Goal: Information Seeking & Learning: Compare options

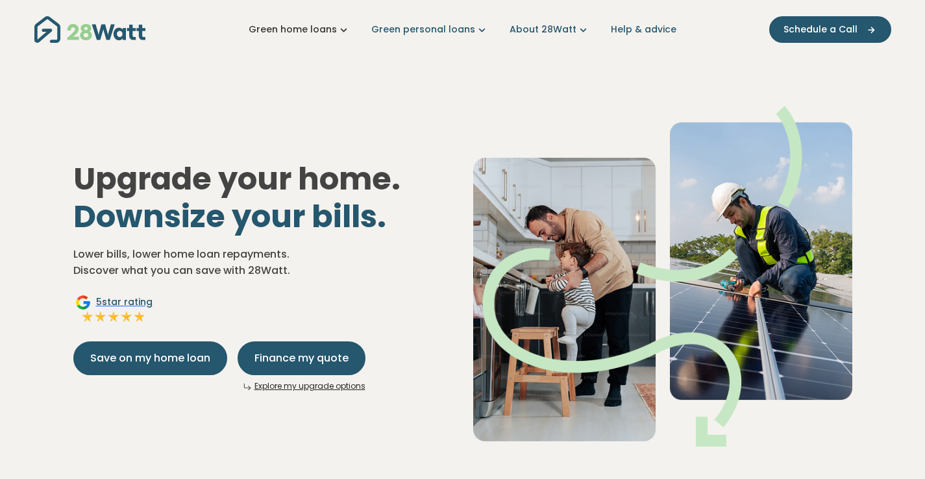
click at [335, 30] on link "Green home loans" at bounding box center [300, 30] width 102 height 14
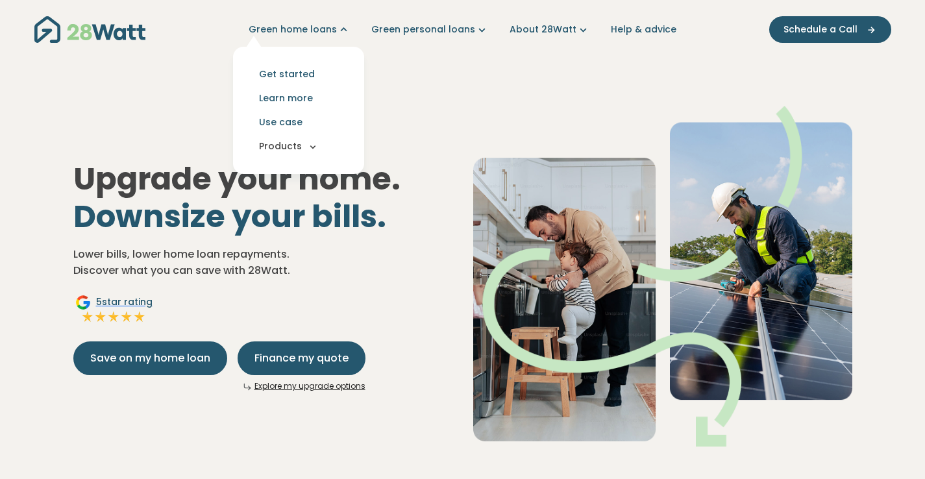
click at [319, 146] on icon "Main navigation" at bounding box center [313, 147] width 12 height 12
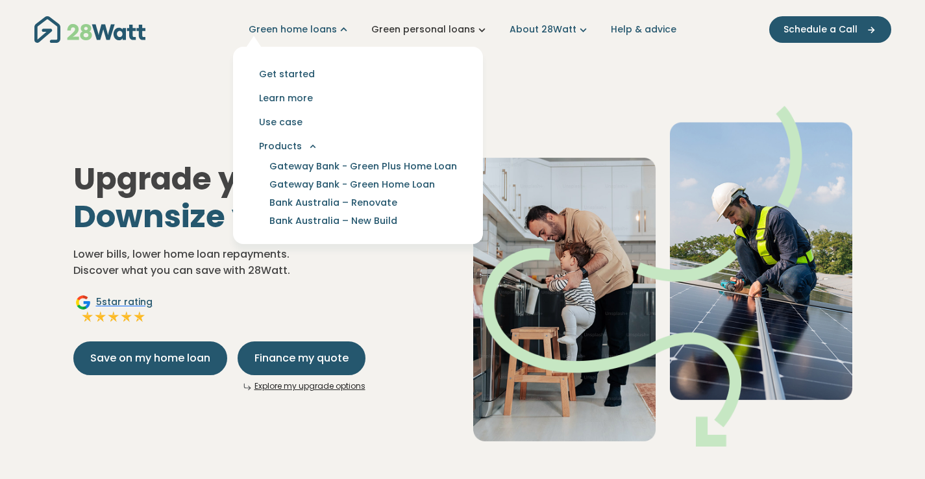
click at [477, 30] on icon "Main navigation" at bounding box center [482, 30] width 14 height 14
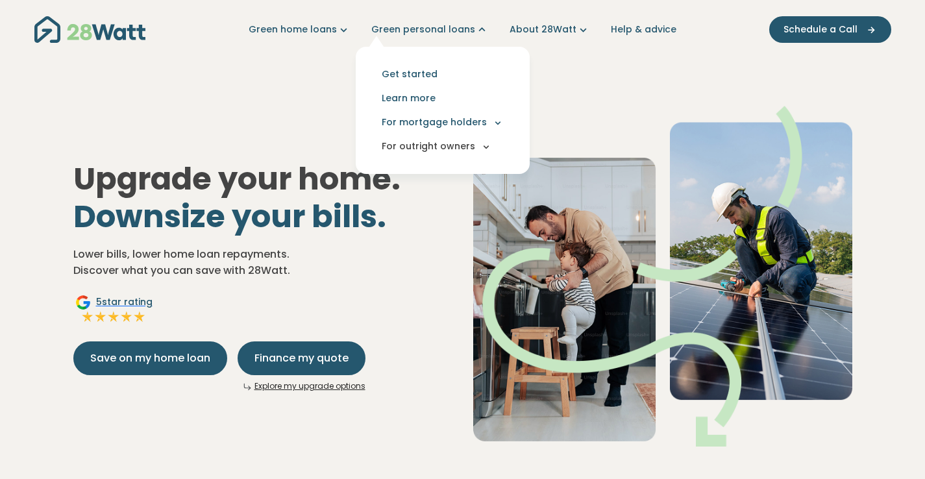
click at [482, 150] on icon "Main navigation" at bounding box center [486, 147] width 12 height 12
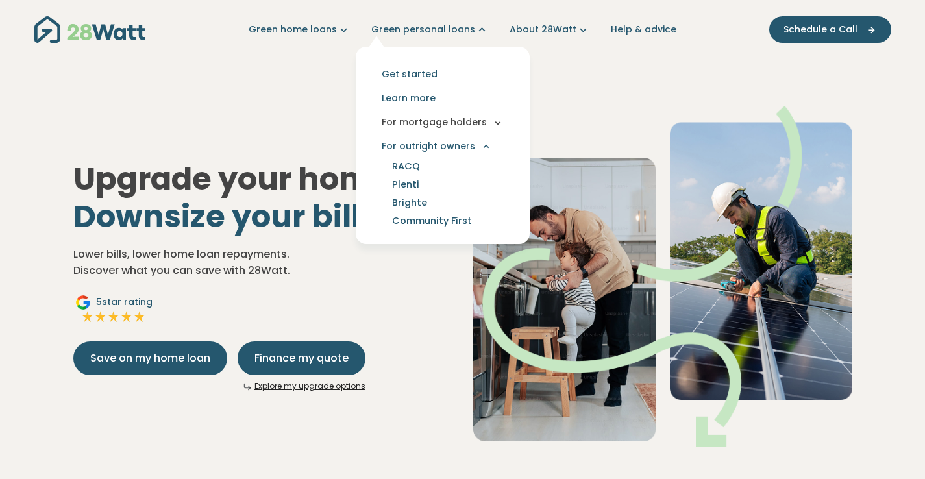
click at [493, 127] on icon "Main navigation" at bounding box center [498, 123] width 12 height 12
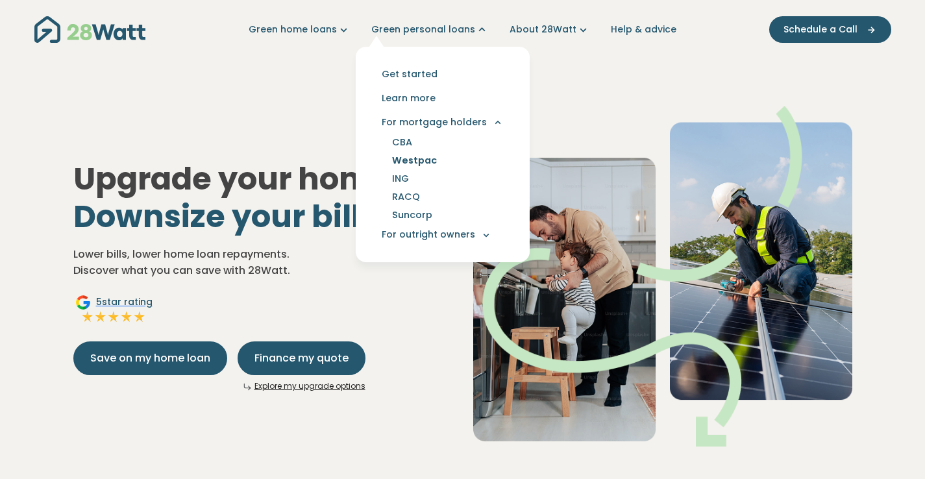
click at [417, 158] on link "Westpac" at bounding box center [414, 160] width 76 height 18
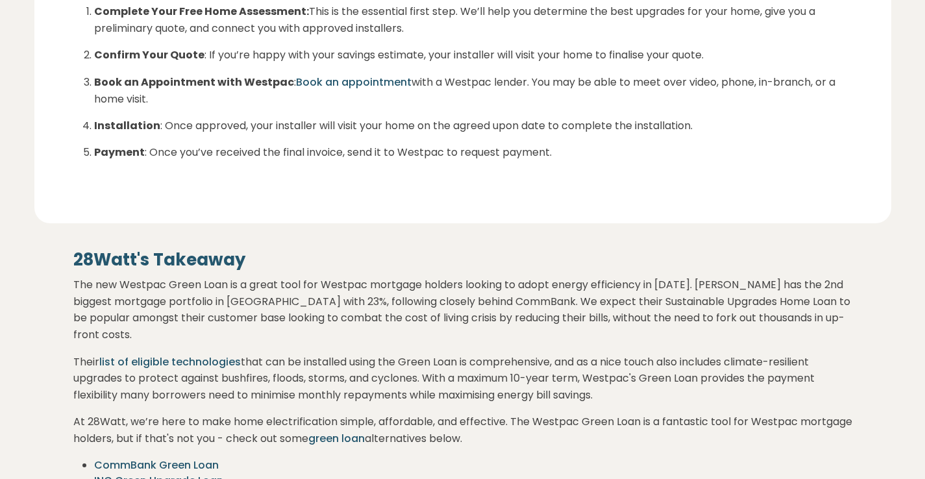
scroll to position [2200, 0]
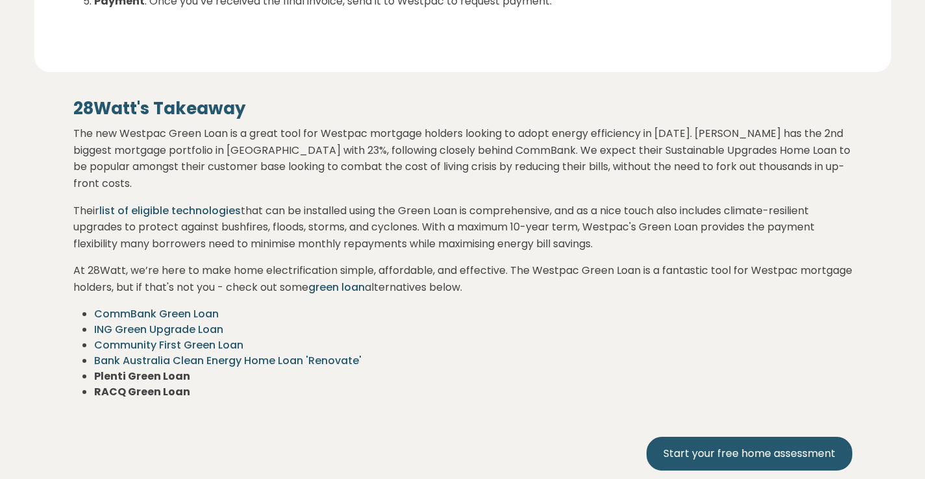
click at [213, 306] on link "CommBank Green Loan" at bounding box center [156, 313] width 125 height 15
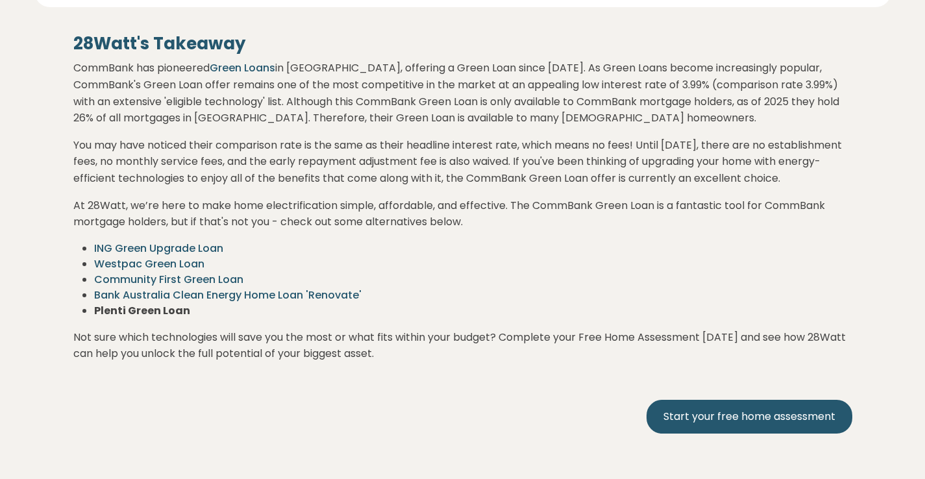
scroll to position [2331, 0]
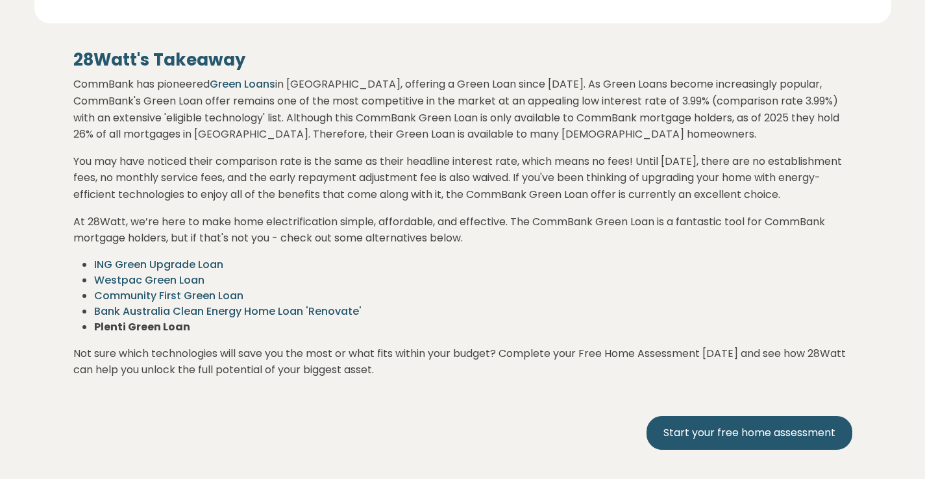
click at [186, 257] on link "ING Green Upgrade Loan" at bounding box center [158, 264] width 129 height 15
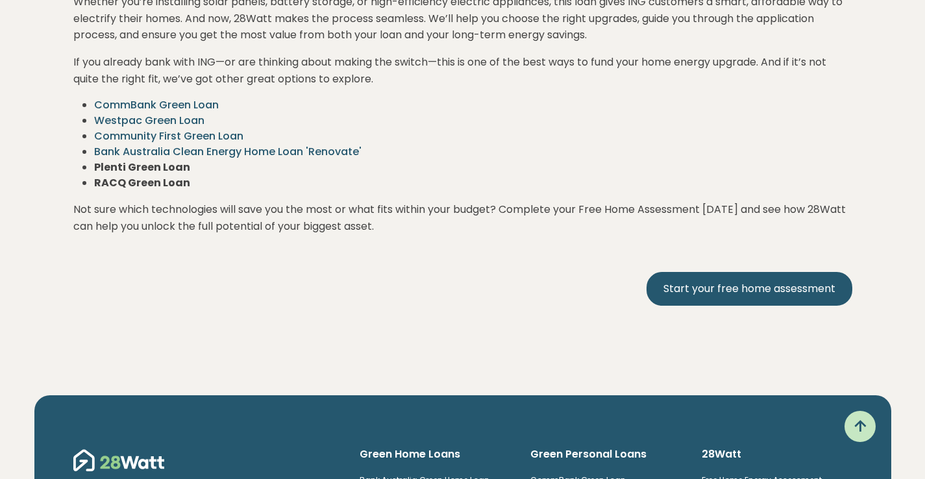
scroll to position [2333, 0]
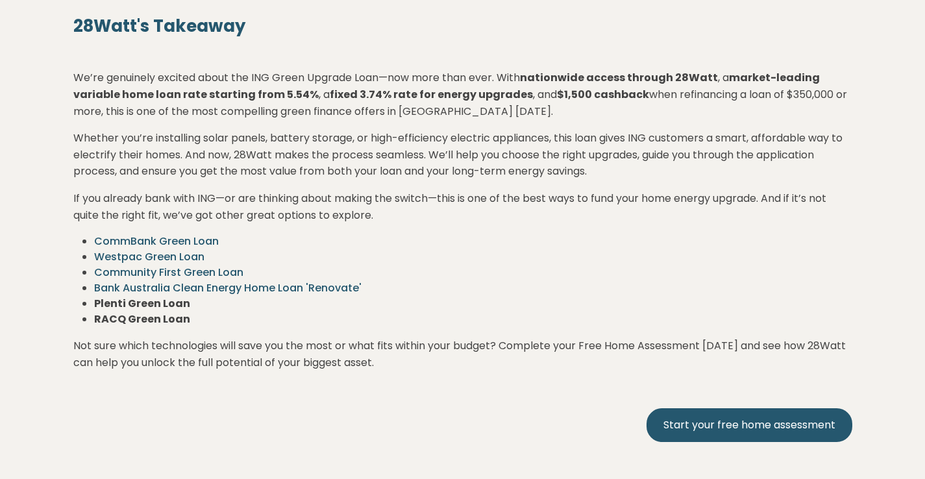
click at [215, 265] on link "Community First Green Loan" at bounding box center [168, 272] width 149 height 15
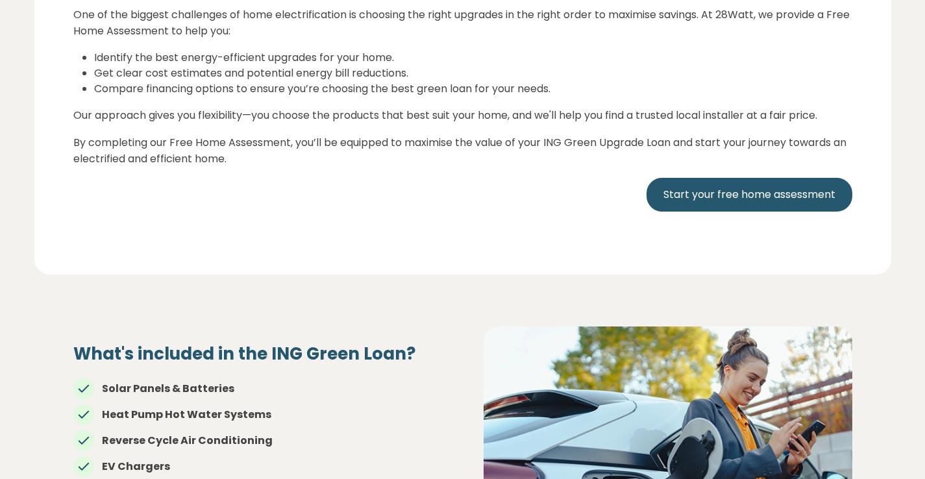
scroll to position [0, 0]
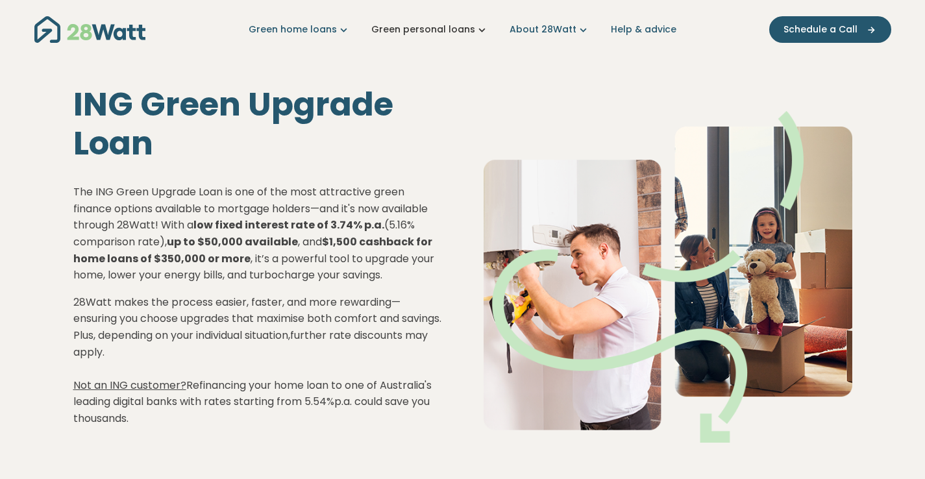
click at [457, 30] on link "Green personal loans" at bounding box center [429, 30] width 117 height 14
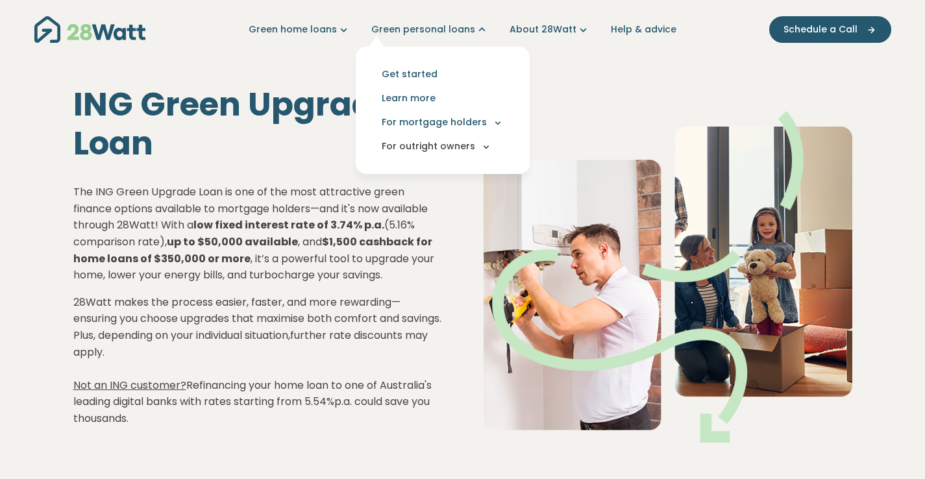
click at [435, 145] on button "For outright owners" at bounding box center [442, 146] width 153 height 24
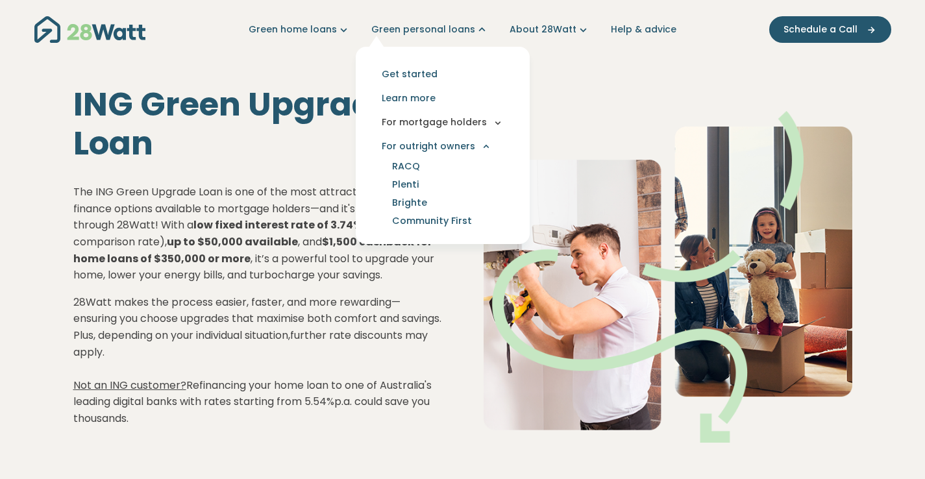
click at [436, 125] on button "For mortgage holders" at bounding box center [442, 122] width 153 height 24
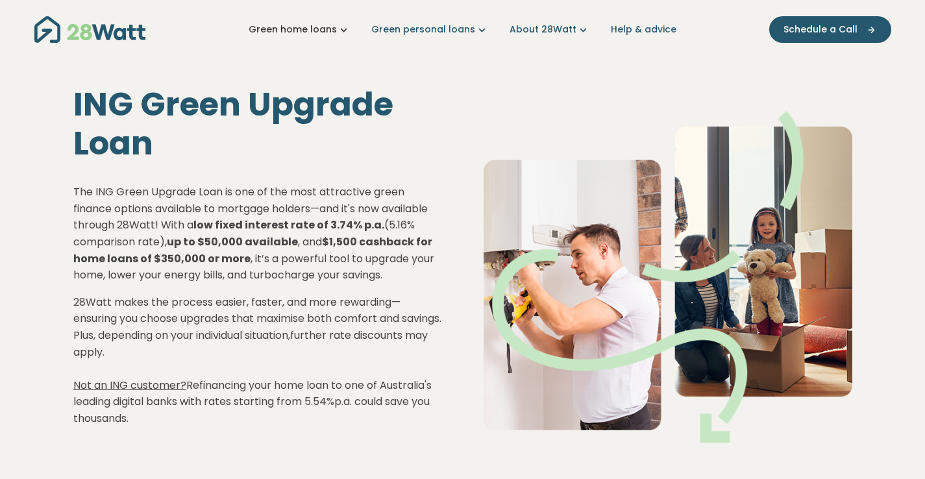
click at [345, 34] on icon "Main navigation" at bounding box center [344, 30] width 14 height 14
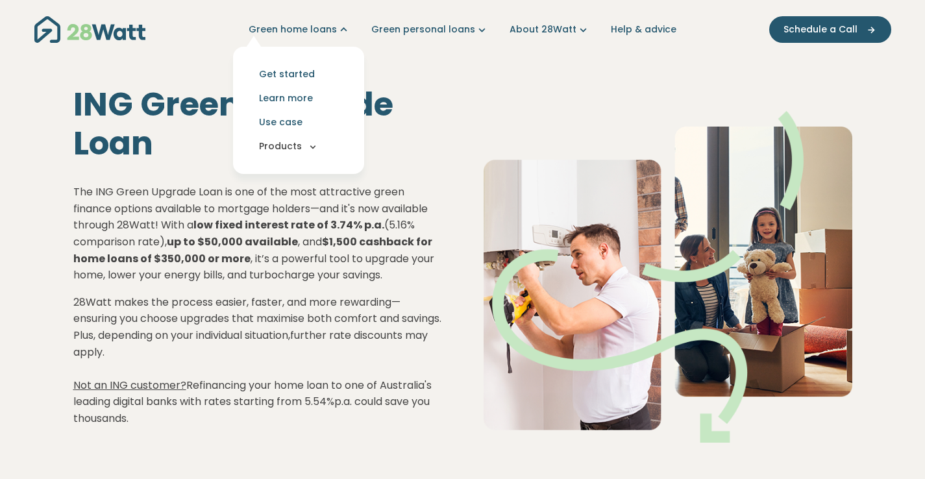
click at [319, 145] on icon "Main navigation" at bounding box center [313, 147] width 12 height 12
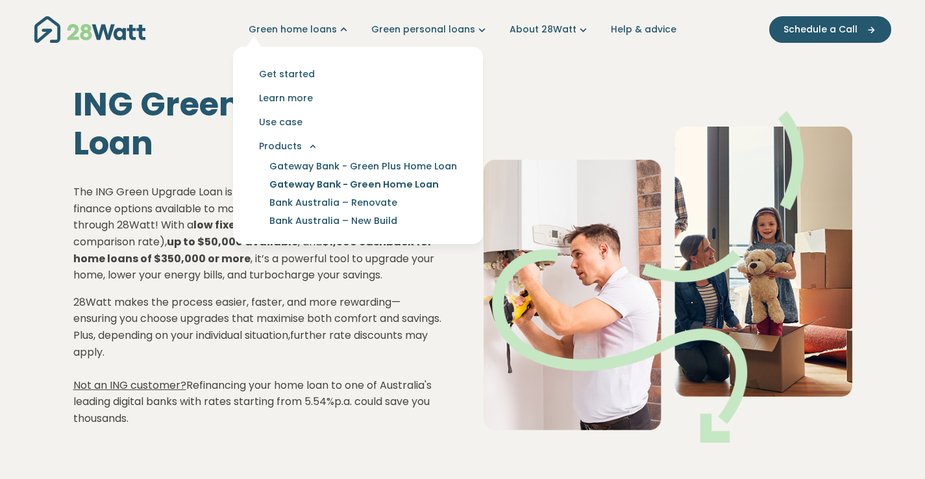
click at [334, 187] on link "Gateway Bank - Green Home Loan" at bounding box center [354, 184] width 200 height 18
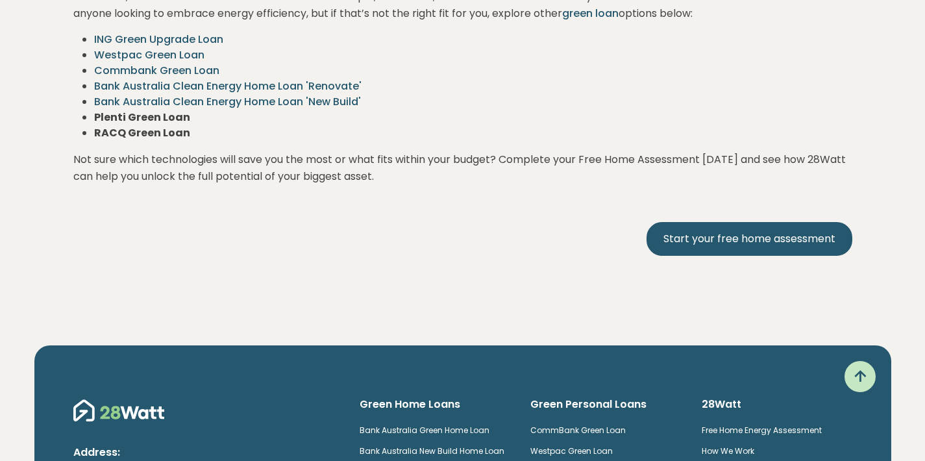
scroll to position [2753, 0]
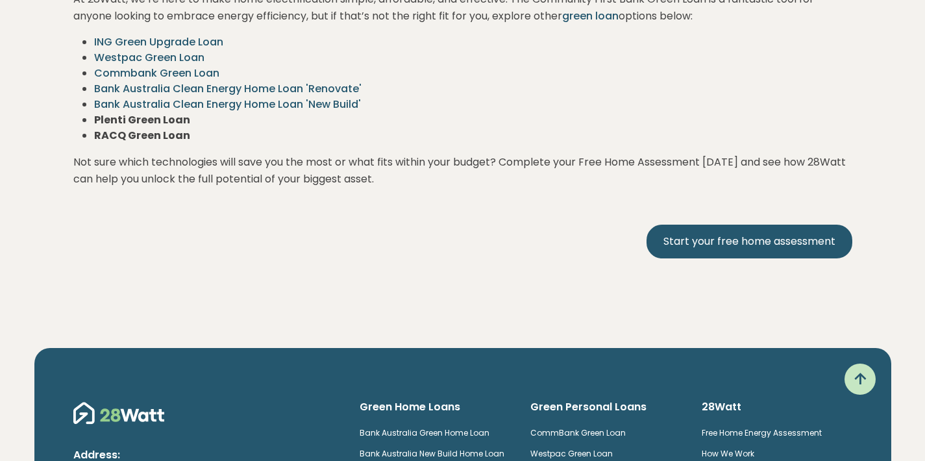
click at [175, 81] on link "Bank Australia Clean Energy Home Loan 'Renovate'" at bounding box center [227, 88] width 267 height 15
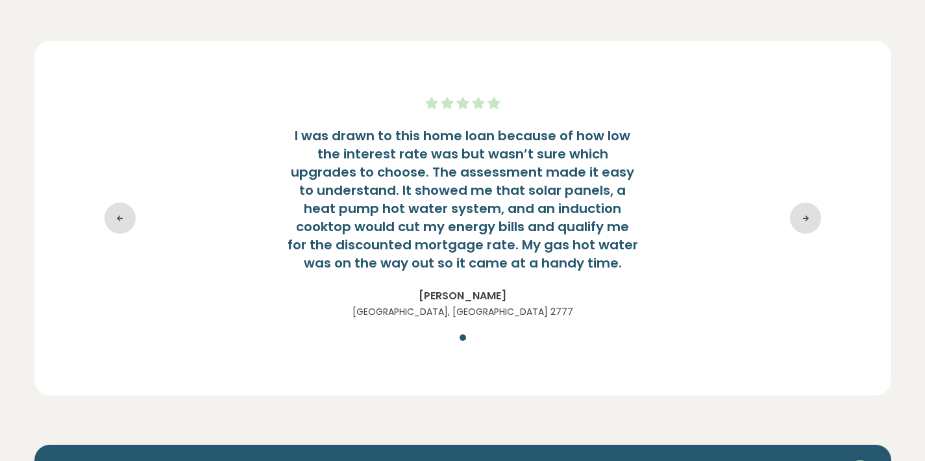
scroll to position [3138, 0]
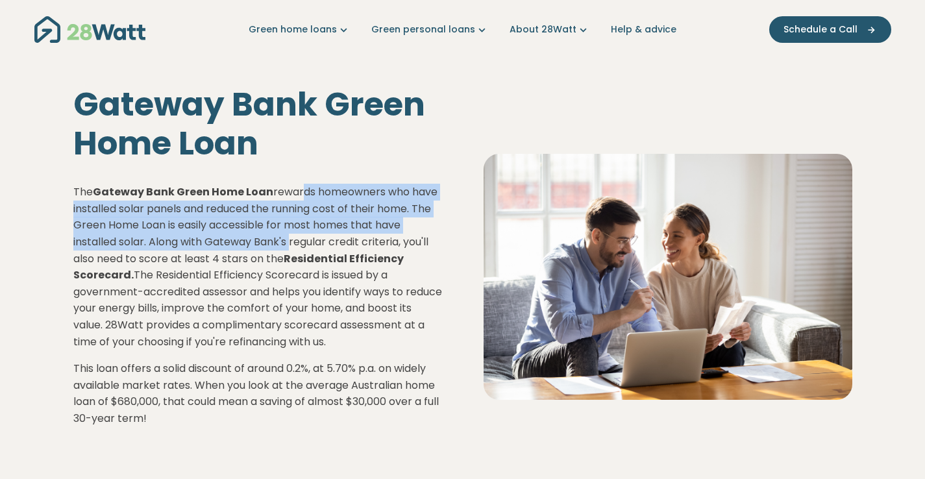
drag, startPoint x: 295, startPoint y: 193, endPoint x: 287, endPoint y: 236, distance: 44.1
click at [287, 236] on p "The Gateway Bank Green Home Loan rewards homeowners who have installed solar pa…" at bounding box center [257, 267] width 369 height 166
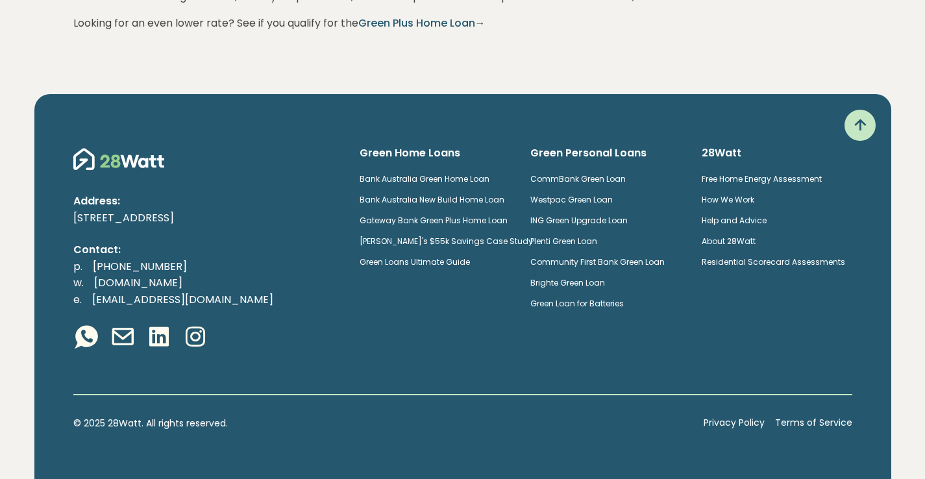
scroll to position [3024, 0]
